Goal: Task Accomplishment & Management: Manage account settings

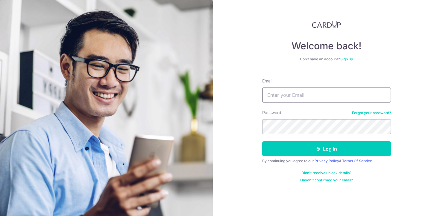
click at [291, 96] on input "Email" at bounding box center [326, 95] width 129 height 15
type input "[EMAIL_ADDRESS][DOMAIN_NAME]"
click at [312, 158] on form "Email elisexiass@gmail.com Password Forgot your password? Log in By continuing …" at bounding box center [326, 128] width 129 height 109
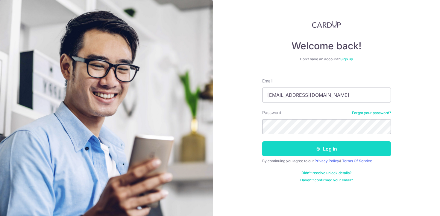
click at [312, 150] on button "Log in" at bounding box center [326, 148] width 129 height 15
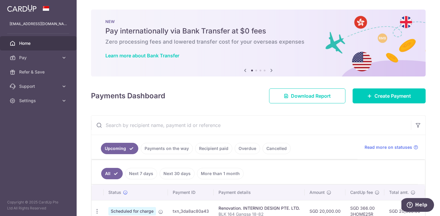
scroll to position [35, 0]
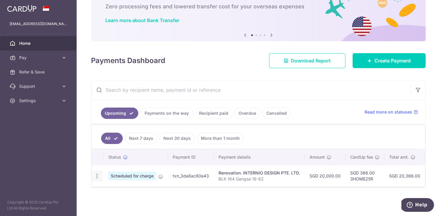
click at [94, 176] on icon "button" at bounding box center [97, 176] width 6 height 6
click at [102, 190] on icon at bounding box center [100, 192] width 7 height 7
radio input "true"
type input "20,000.00"
type input "31/10/2025"
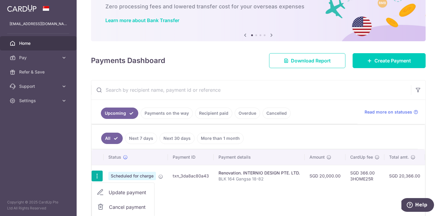
type input "BLK 164 Gangsa 18-82"
type input "35%"
type input "3HOME25R"
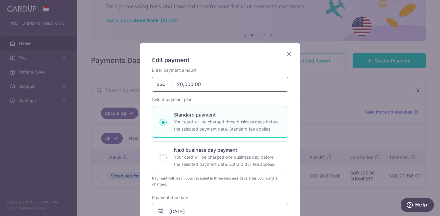
drag, startPoint x: 181, startPoint y: 83, endPoint x: 193, endPoint y: 83, distance: 12.6
click at [193, 83] on input "20,000.00" at bounding box center [220, 84] width 136 height 15
type input "25,500.00"
click at [209, 68] on div "Enter payment amount 25,500.00 25500.00 SGD To change the payment amount, pleas…" at bounding box center [220, 79] width 136 height 25
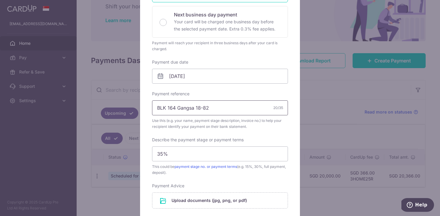
scroll to position [138, 0]
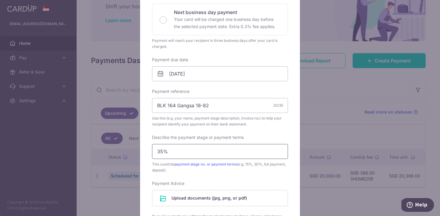
click at [219, 152] on input "35%" at bounding box center [220, 151] width 136 height 15
click at [213, 152] on input "35%" at bounding box center [220, 151] width 136 height 15
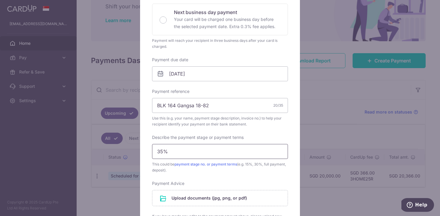
click at [213, 152] on input "35%" at bounding box center [220, 151] width 136 height 15
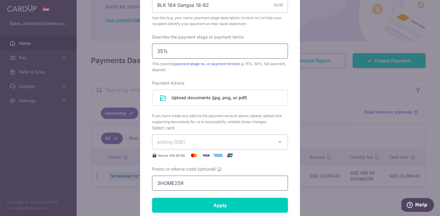
scroll to position [211, 0]
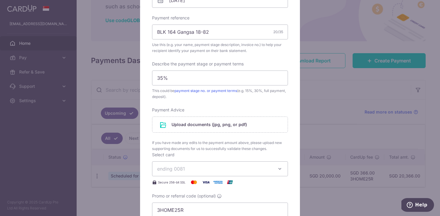
click at [223, 108] on div "Payment Advice Notice of Assessment Giro Payment Plan To change document type, …" at bounding box center [220, 129] width 136 height 45
click at [214, 126] on input "file" at bounding box center [219, 125] width 135 height 16
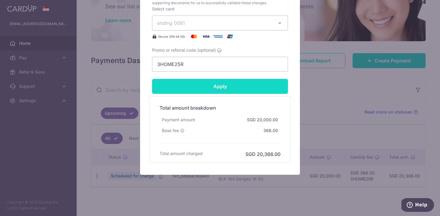
scroll to position [382, 0]
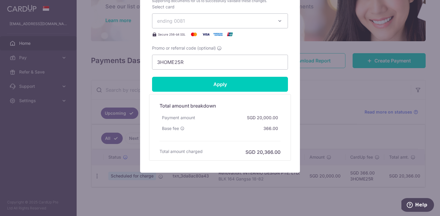
click at [220, 120] on div "Payment amount SGD 20,000.00" at bounding box center [219, 117] width 121 height 11
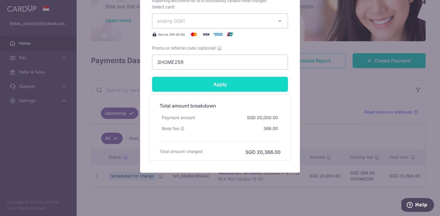
click at [226, 82] on input "Apply" at bounding box center [220, 84] width 136 height 15
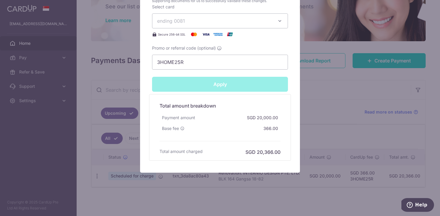
type input "Successfully Applied"
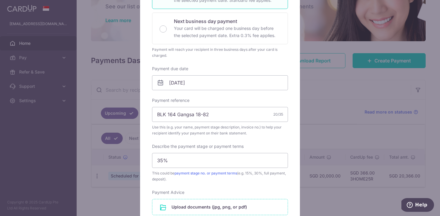
scroll to position [147, 0]
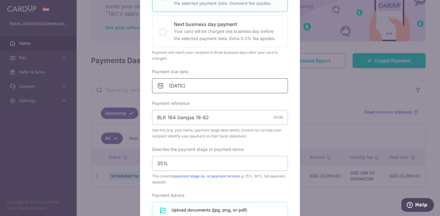
click at [203, 87] on input "31/10/2025" at bounding box center [220, 85] width 136 height 15
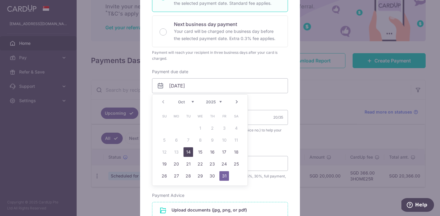
click at [188, 152] on link "14" at bounding box center [188, 152] width 10 height 10
type input "[DATE]"
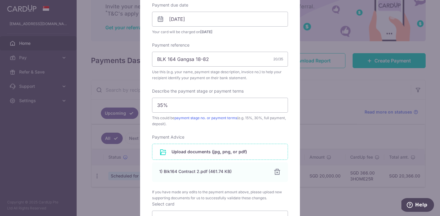
scroll to position [0, 0]
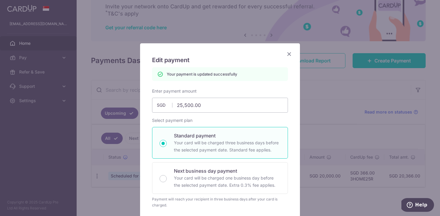
click at [286, 54] on icon "Close" at bounding box center [288, 53] width 7 height 7
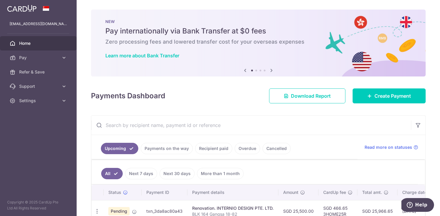
scroll to position [35, 0]
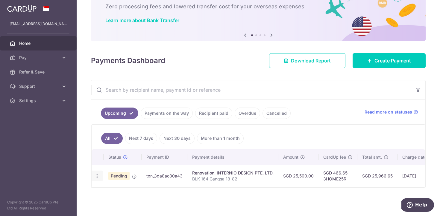
click at [98, 176] on icon "button" at bounding box center [97, 176] width 6 height 6
click at [109, 192] on span "Update payment" at bounding box center [129, 192] width 41 height 7
radio input "true"
type input "25,500.00"
type input "31/10/2025"
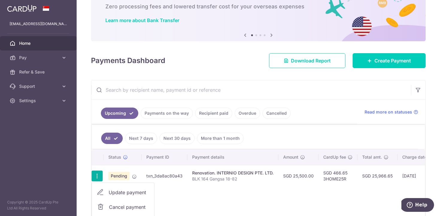
type input "BLK 164 Gangsa 18-82"
type input "35%"
type input "3HOME25R"
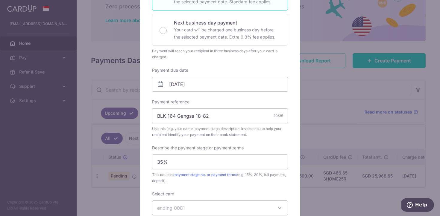
scroll to position [138, 0]
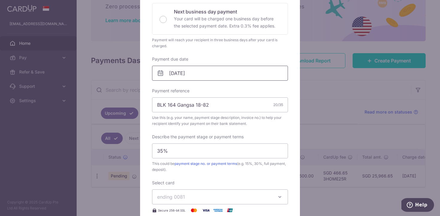
click at [166, 74] on input "31/10/2025" at bounding box center [220, 73] width 136 height 15
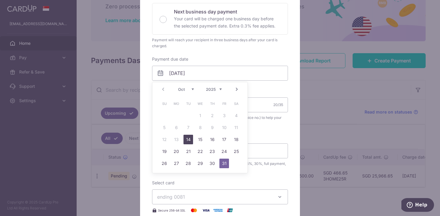
click at [187, 138] on link "14" at bounding box center [188, 140] width 10 height 10
type input "[DATE]"
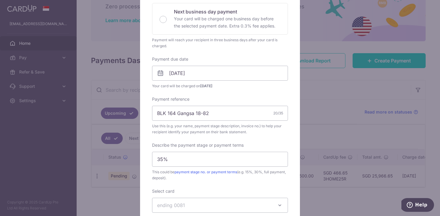
click at [223, 52] on div "Enter payment amount 25,500.00 25500.00 SGD To change the payment amount, pleas…" at bounding box center [220, 91] width 136 height 325
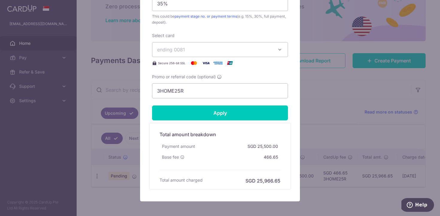
scroll to position [323, 0]
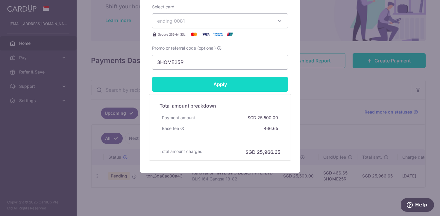
click at [220, 89] on input "Apply" at bounding box center [220, 84] width 136 height 15
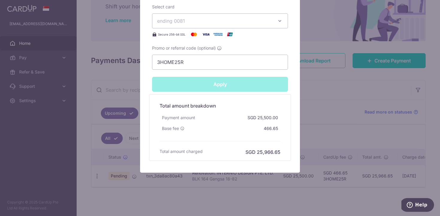
type input "Successfully Applied"
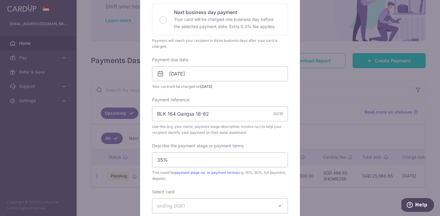
scroll to position [0, 0]
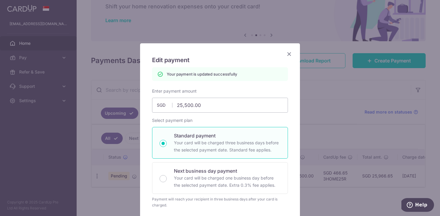
click at [291, 54] on icon "Close" at bounding box center [288, 53] width 7 height 7
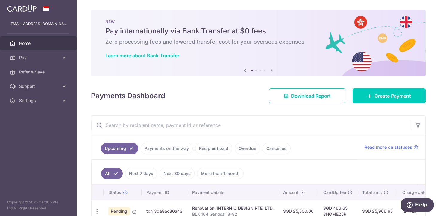
scroll to position [35, 0]
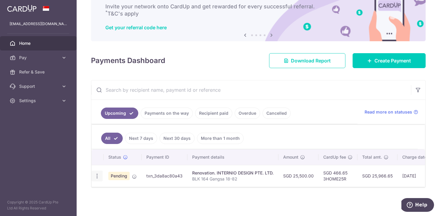
click at [98, 176] on icon "button" at bounding box center [97, 176] width 6 height 6
click at [107, 189] on link "Update payment" at bounding box center [123, 192] width 62 height 14
radio input "true"
type input "25,500.00"
type input "[DATE]"
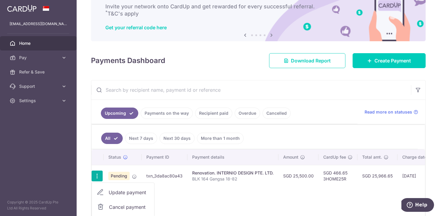
type input "BLK 164 Gangsa 18-82"
type input "35%"
type input "3HOME25R"
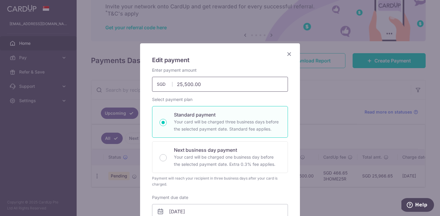
click at [186, 84] on input "25,500.00" at bounding box center [220, 84] width 136 height 15
click at [227, 57] on h5 "Edit payment" at bounding box center [220, 60] width 136 height 10
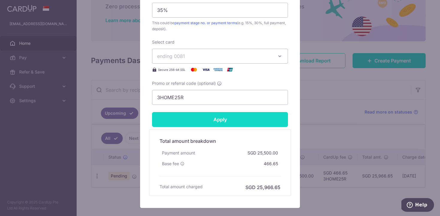
scroll to position [280, 0]
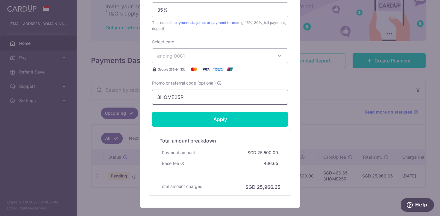
click at [188, 97] on input "3HOME25R" at bounding box center [220, 97] width 136 height 15
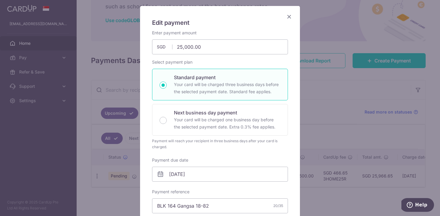
scroll to position [0, 0]
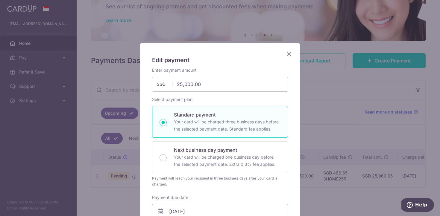
click at [288, 54] on icon "Close" at bounding box center [288, 53] width 7 height 7
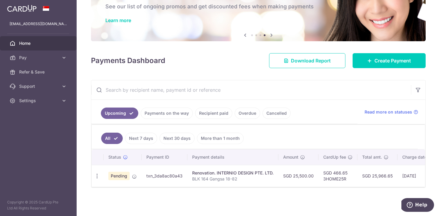
click at [215, 117] on link "Recipient paid" at bounding box center [213, 113] width 37 height 11
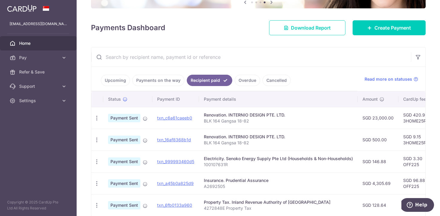
scroll to position [76, 0]
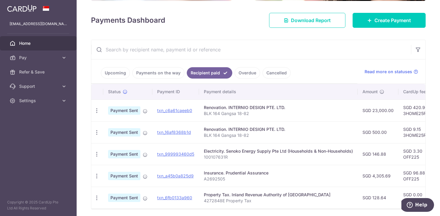
click at [378, 132] on td "SGD 500.00" at bounding box center [377, 132] width 41 height 22
click at [381, 110] on td "SGD 23,000.00" at bounding box center [377, 111] width 41 height 22
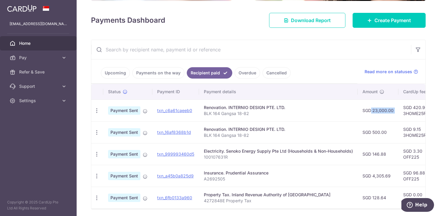
click at [381, 110] on td "SGD 23,000.00" at bounding box center [377, 111] width 41 height 22
click at [382, 119] on td "SGD 23,000.00" at bounding box center [377, 111] width 41 height 22
click at [113, 75] on link "Upcoming" at bounding box center [115, 72] width 29 height 11
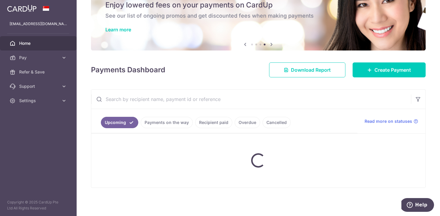
scroll to position [35, 0]
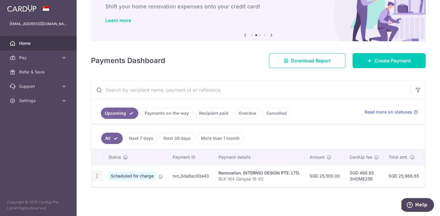
click at [99, 177] on icon "button" at bounding box center [97, 176] width 6 height 6
click at [91, 164] on th at bounding box center [97, 158] width 12 height 16
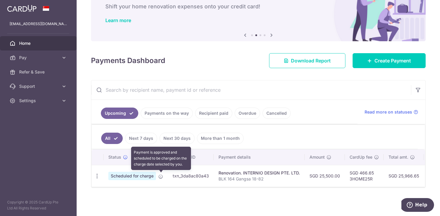
click at [161, 177] on icon at bounding box center [160, 176] width 5 height 5
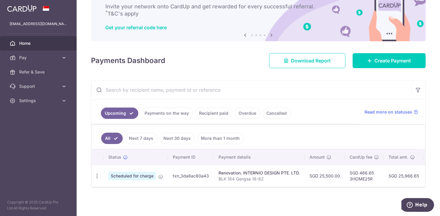
click at [406, 177] on td "SGD 25,966.65" at bounding box center [403, 176] width 40 height 22
click at [394, 175] on td "SGD 25,966.65" at bounding box center [403, 176] width 40 height 22
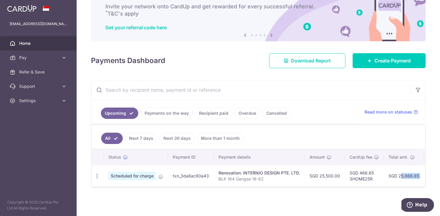
click at [394, 175] on td "SGD 25,966.65" at bounding box center [403, 176] width 40 height 22
click at [405, 175] on td "SGD 25,966.65" at bounding box center [403, 176] width 40 height 22
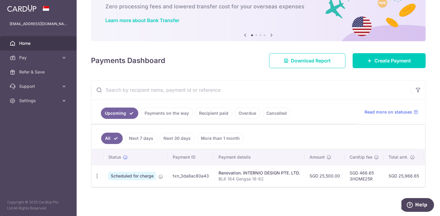
click at [405, 175] on td "SGD 25,966.65" at bounding box center [403, 176] width 40 height 22
click at [397, 174] on td "SGD 25,966.65" at bounding box center [403, 176] width 40 height 22
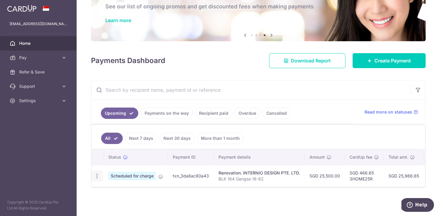
click at [95, 177] on icon "button" at bounding box center [97, 176] width 6 height 6
click at [104, 191] on link "Update payment" at bounding box center [123, 192] width 62 height 14
type input "25,500.00"
radio input "true"
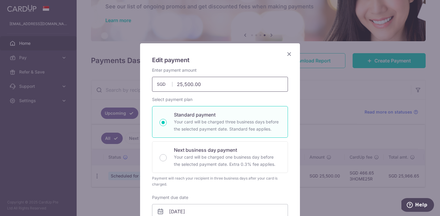
click at [186, 86] on input "25,500.00" at bounding box center [220, 84] width 136 height 15
type input "25,000.00"
click at [222, 62] on h5 "Edit payment" at bounding box center [220, 60] width 136 height 10
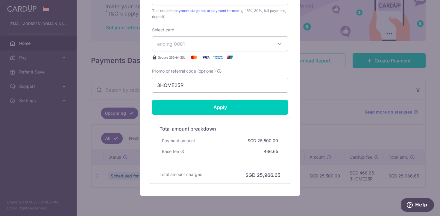
scroll to position [292, 0]
click at [240, 176] on div "Total amount charged SGD 25,966.65" at bounding box center [219, 174] width 121 height 7
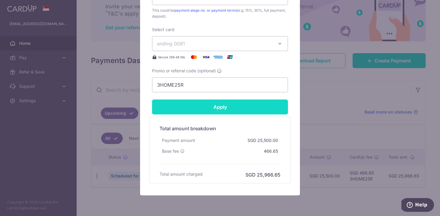
click at [239, 108] on input "Apply" at bounding box center [220, 107] width 136 height 15
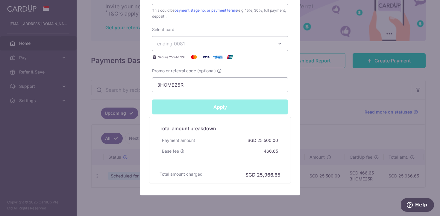
type input "Successfully Applied"
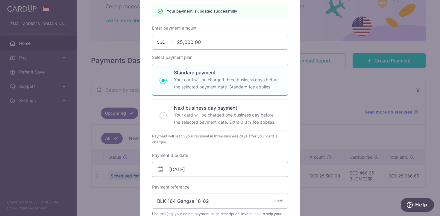
scroll to position [0, 0]
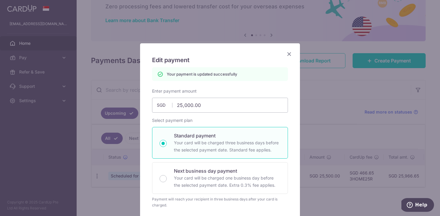
click at [289, 52] on icon "Close" at bounding box center [288, 53] width 7 height 7
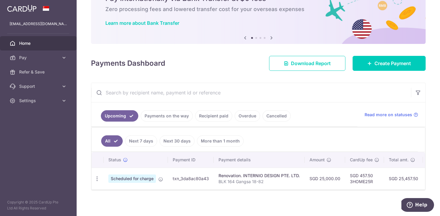
scroll to position [35, 0]
